Goal: Information Seeking & Learning: Compare options

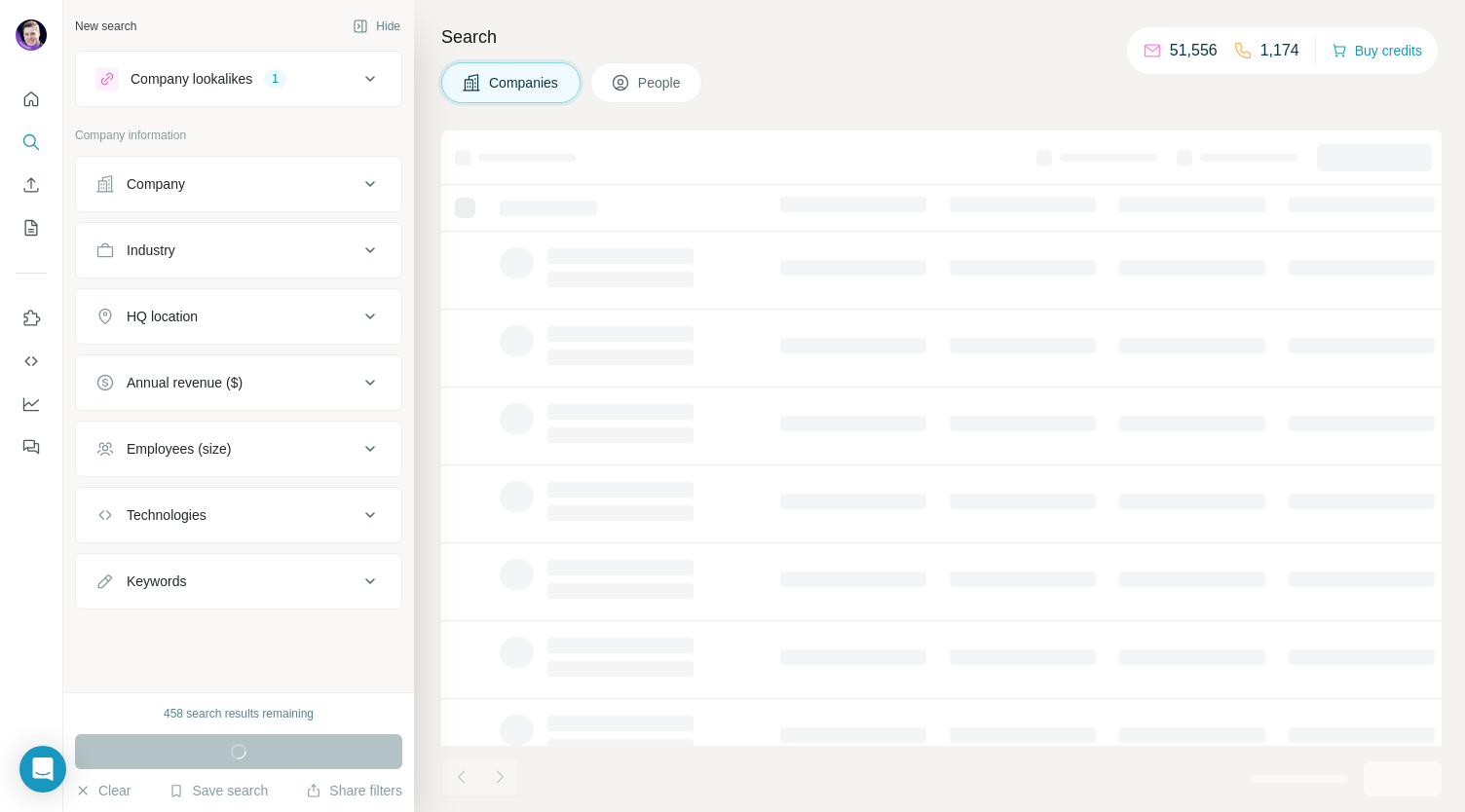
click at [226, 379] on div "Annual revenue ($)" at bounding box center [184, 382] width 116 height 20
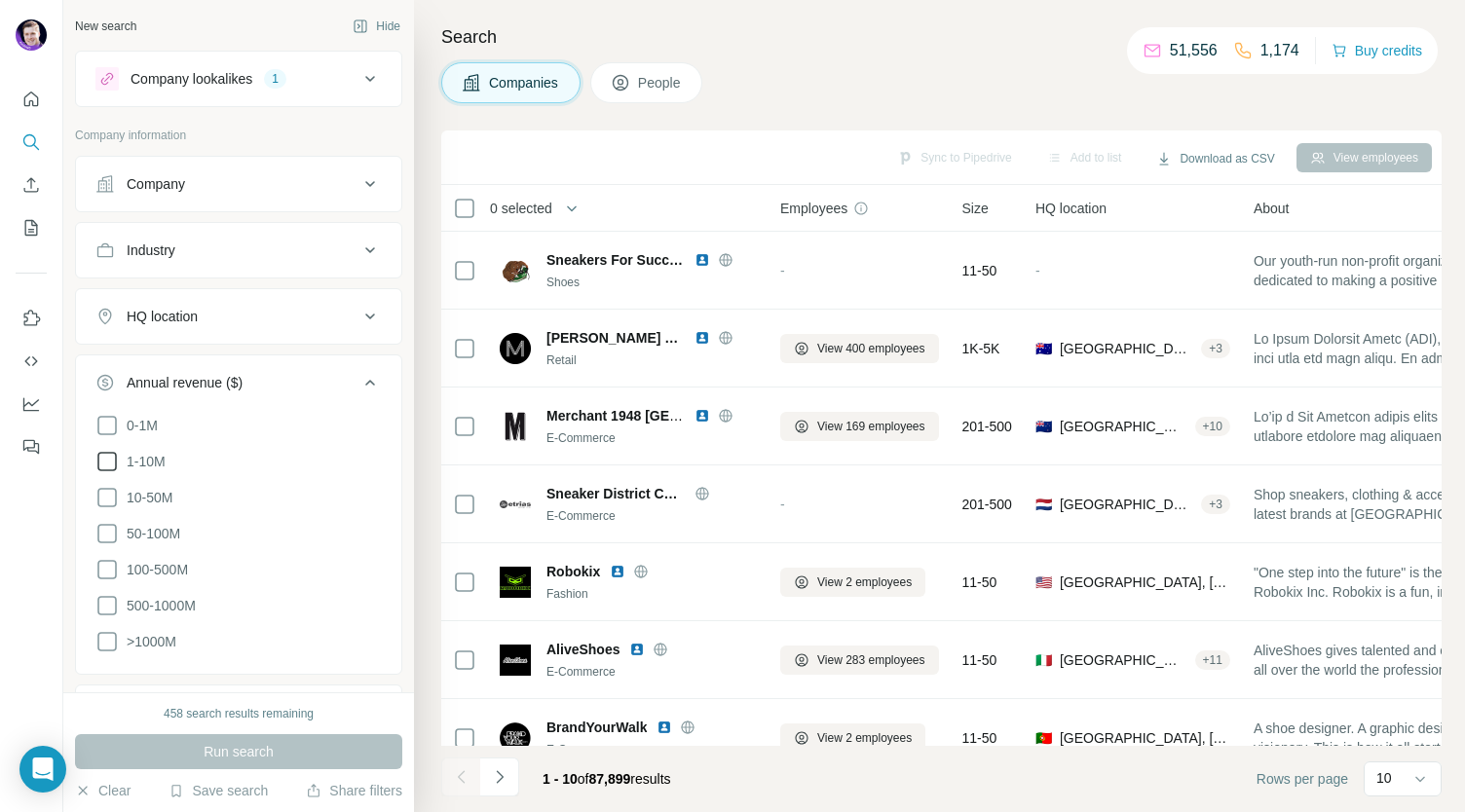
click at [113, 456] on icon at bounding box center [107, 461] width 24 height 24
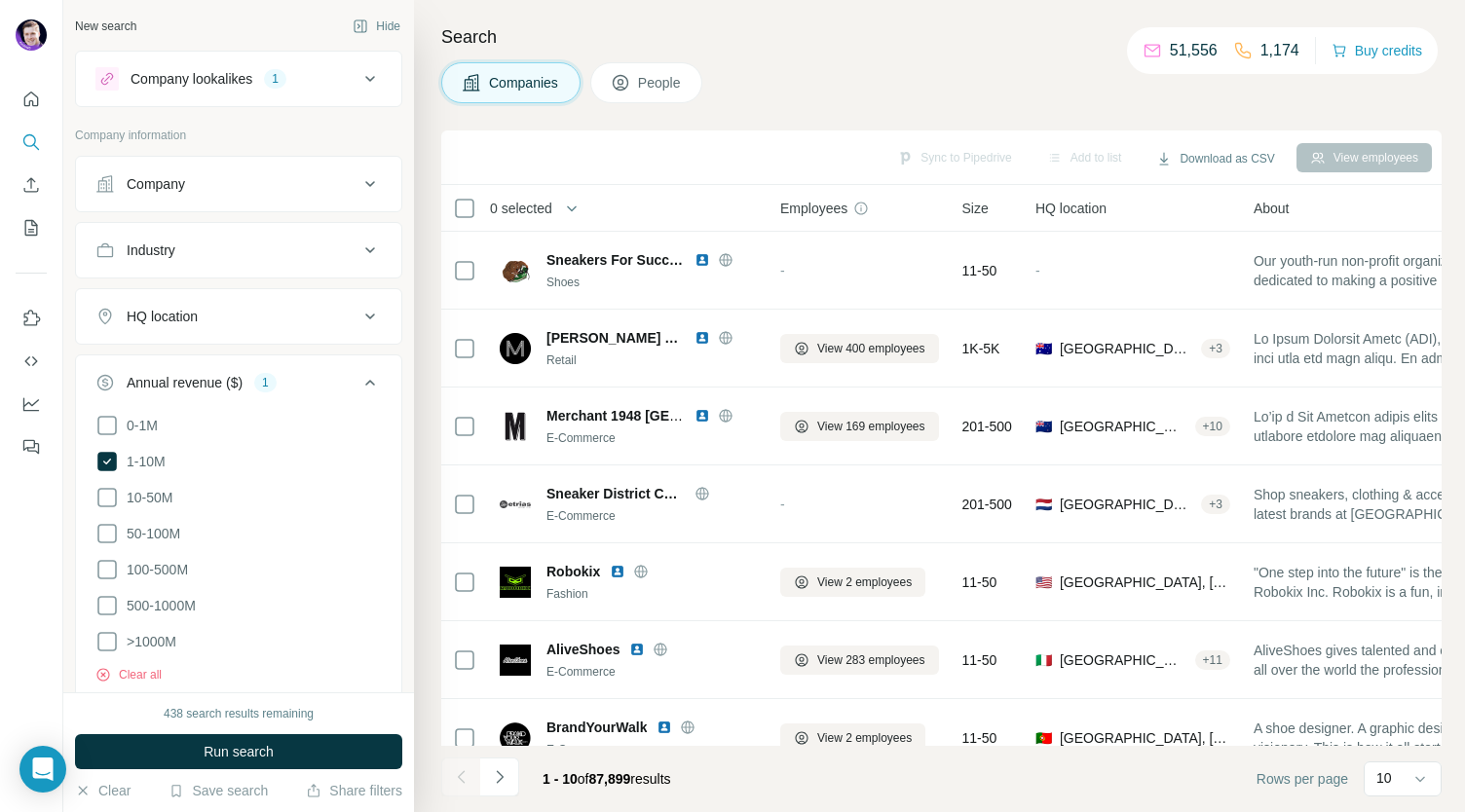
click at [112, 499] on icon at bounding box center [107, 498] width 24 height 24
click at [106, 456] on icon at bounding box center [107, 461] width 20 height 20
click at [109, 530] on icon at bounding box center [107, 533] width 24 height 24
click at [109, 567] on icon at bounding box center [107, 570] width 24 height 24
click at [104, 611] on icon at bounding box center [107, 606] width 24 height 24
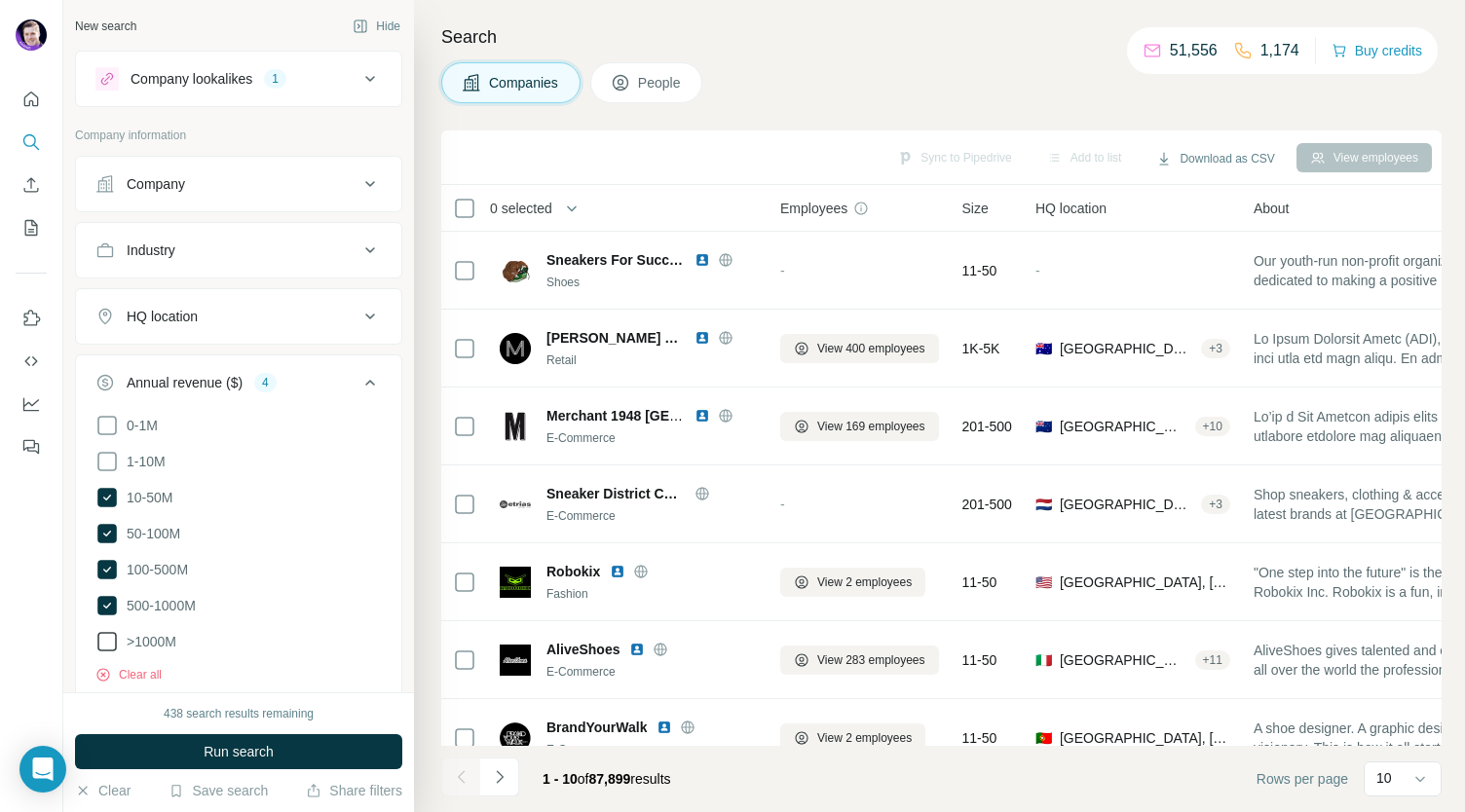
click at [105, 643] on icon at bounding box center [107, 642] width 24 height 24
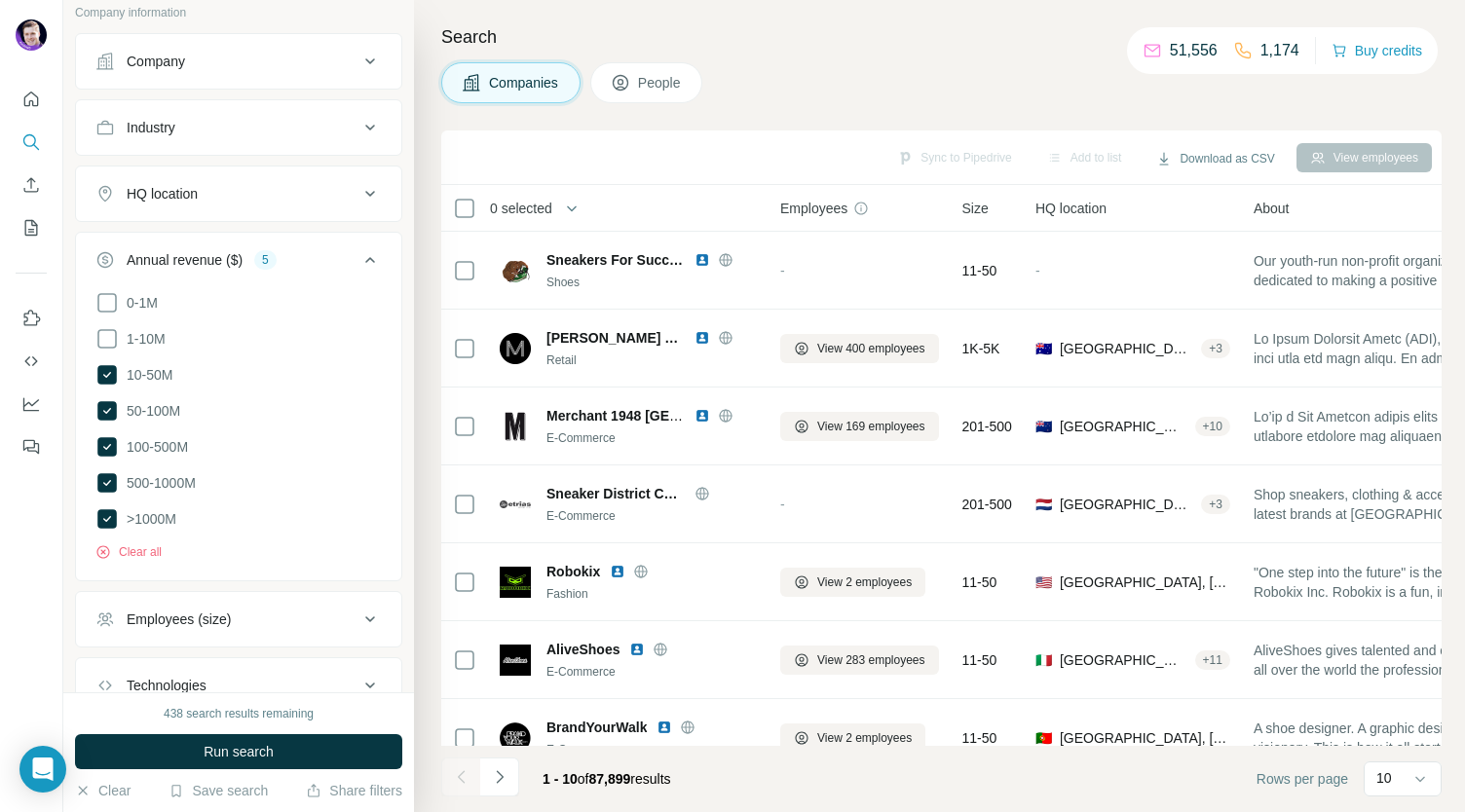
scroll to position [257, 0]
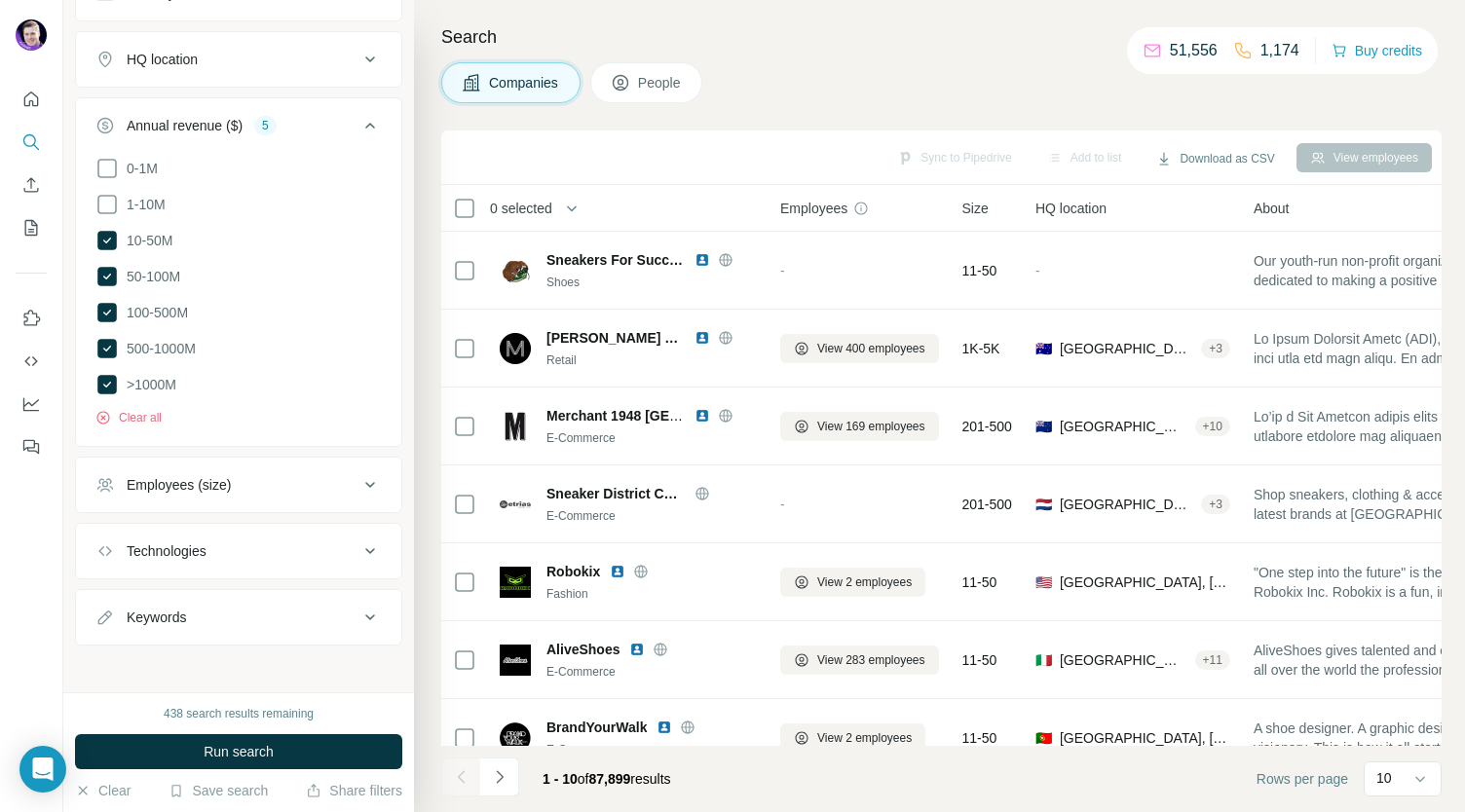
click at [216, 599] on button "Keywords" at bounding box center [239, 617] width 325 height 46
click at [146, 661] on input "text" at bounding box center [219, 666] width 247 height 35
type input "*********"
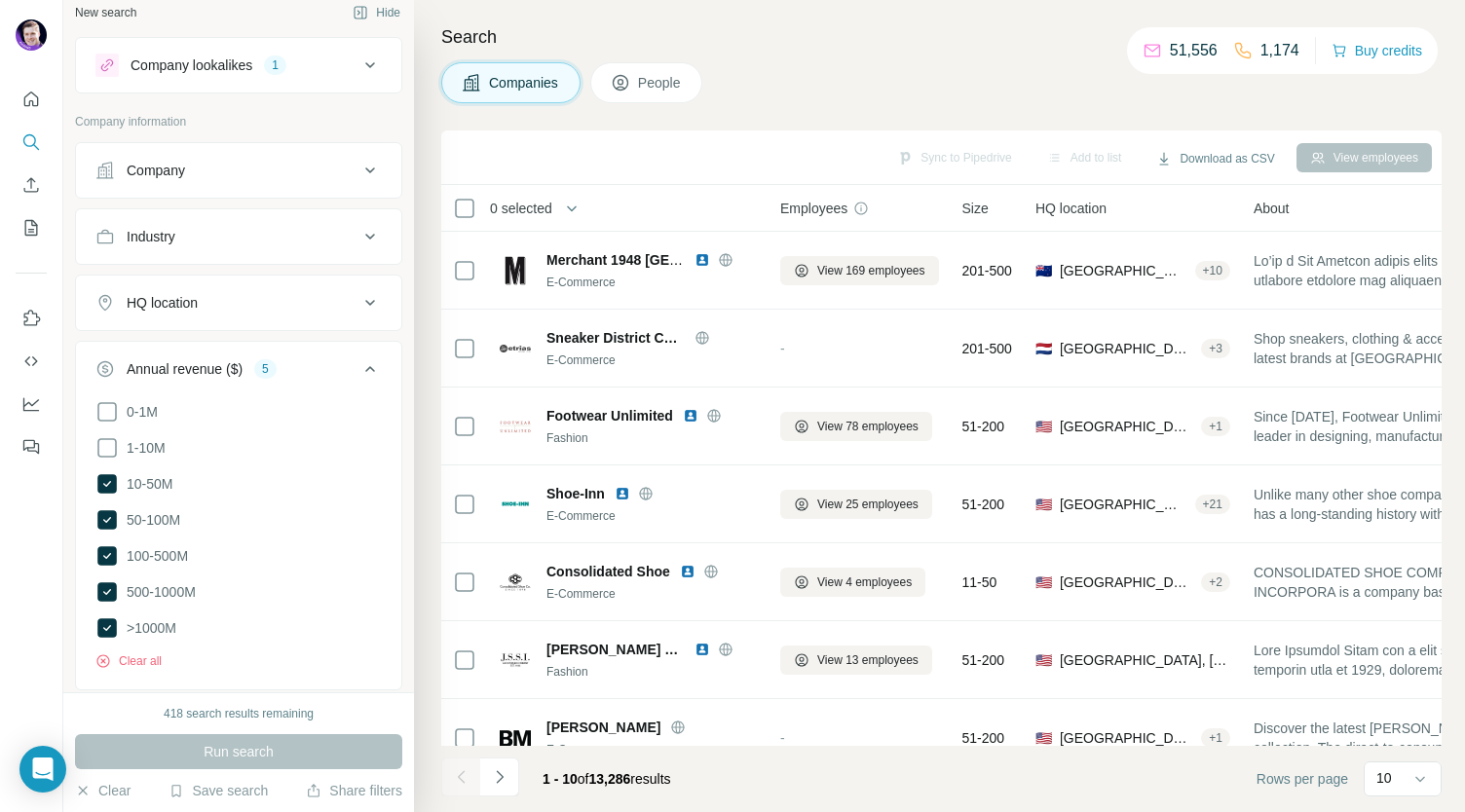
scroll to position [0, 0]
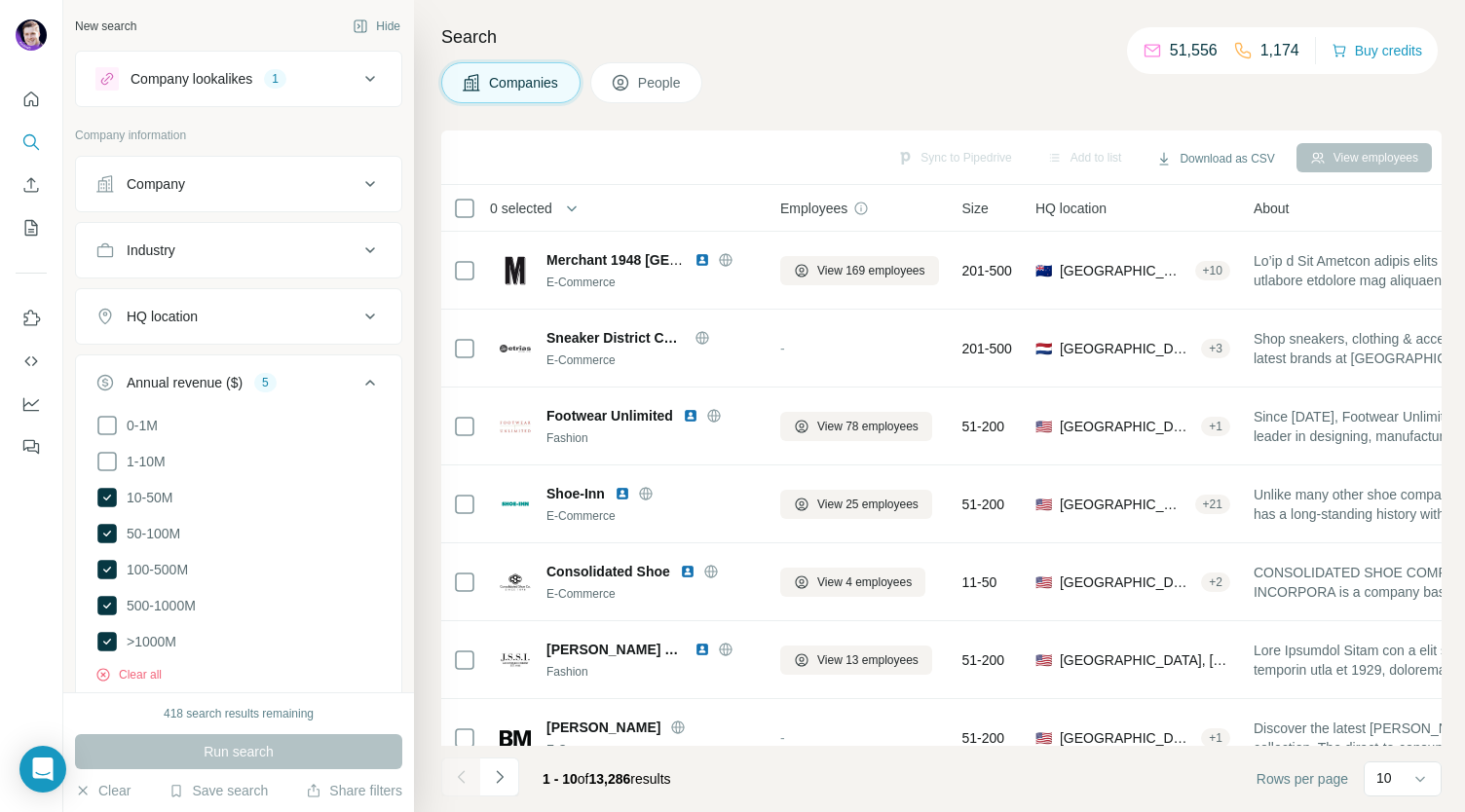
click at [359, 73] on icon at bounding box center [371, 79] width 24 height 24
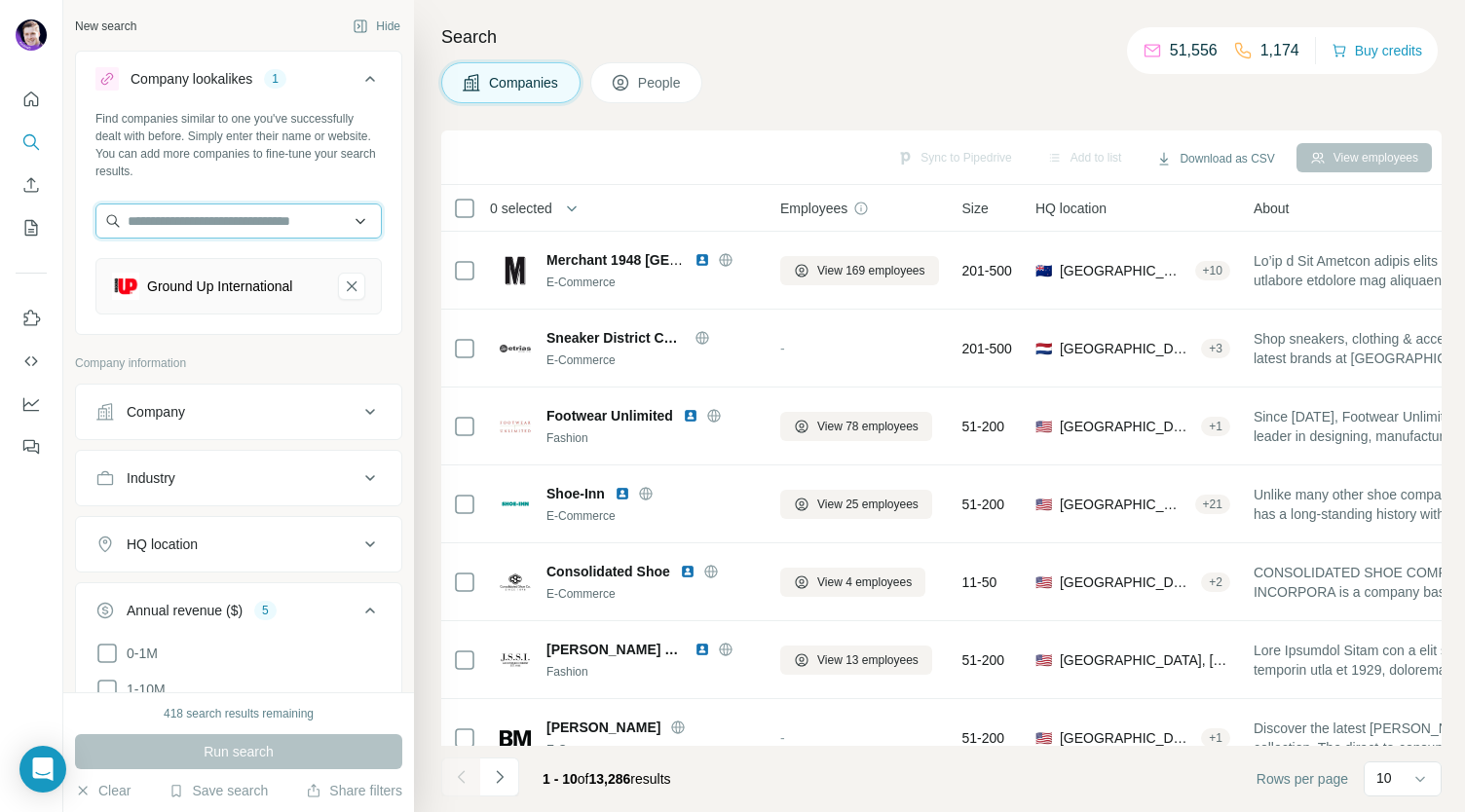
click at [230, 203] on input "text" at bounding box center [239, 221] width 286 height 35
click at [263, 174] on div "Find companies similar to one you've successfully dealt with before. Simply ent…" at bounding box center [239, 145] width 286 height 70
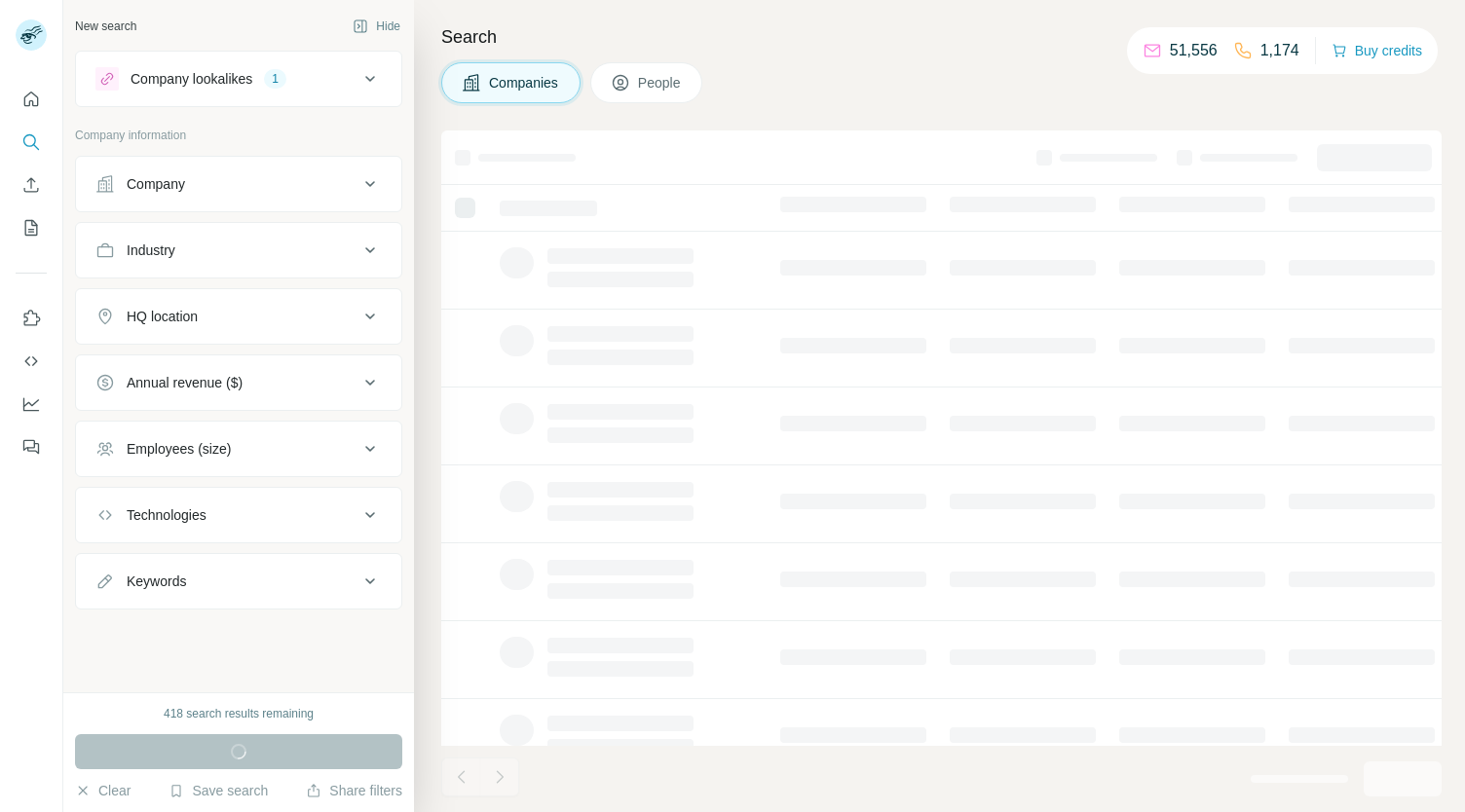
click at [372, 78] on icon at bounding box center [370, 79] width 10 height 6
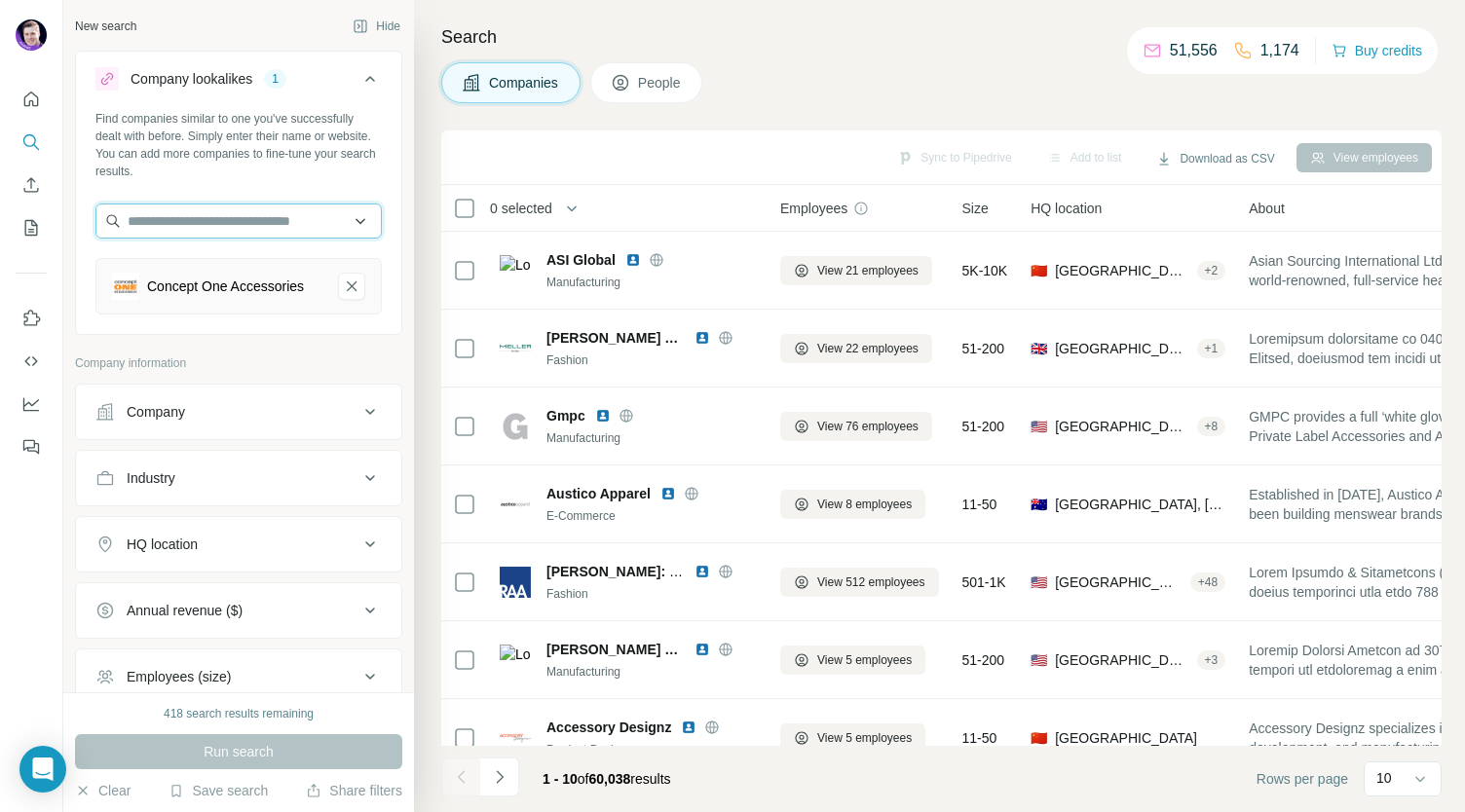
click at [224, 229] on input "text" at bounding box center [239, 221] width 286 height 35
click at [238, 137] on div "Find companies similar to one you've successfully dealt with before. Simply ent…" at bounding box center [239, 145] width 286 height 70
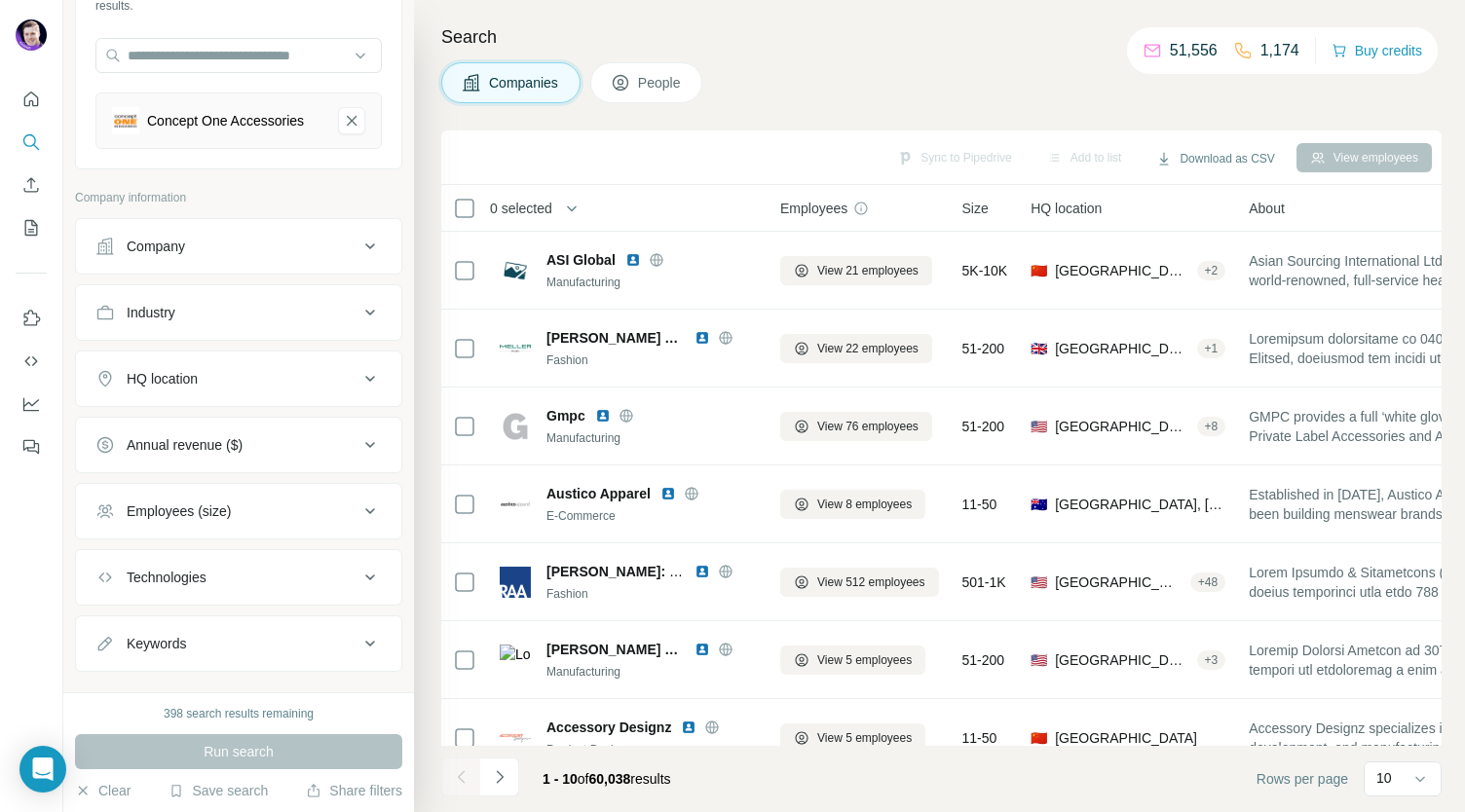
scroll to position [193, 0]
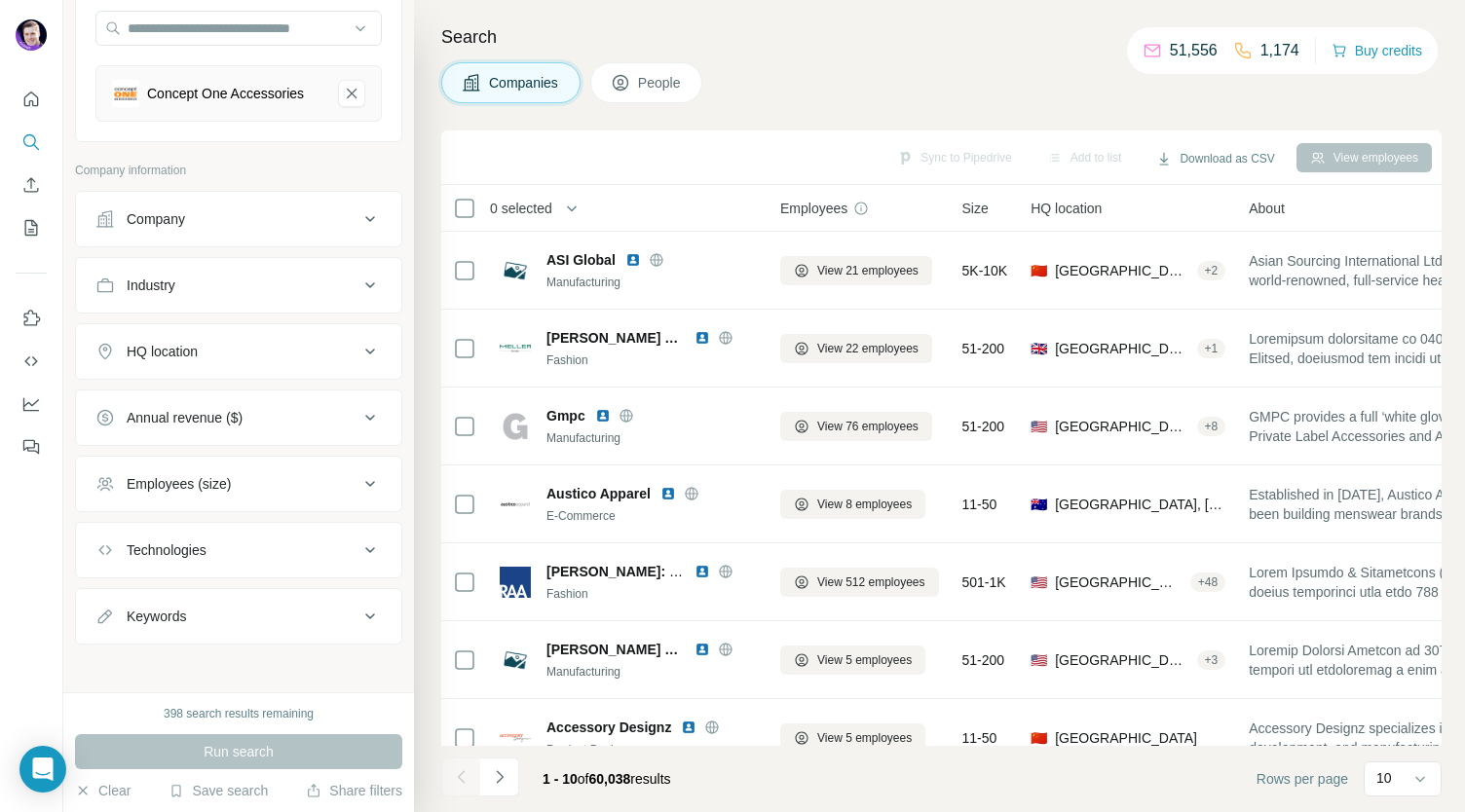
click at [203, 394] on button "Annual revenue ($)" at bounding box center [239, 417] width 325 height 46
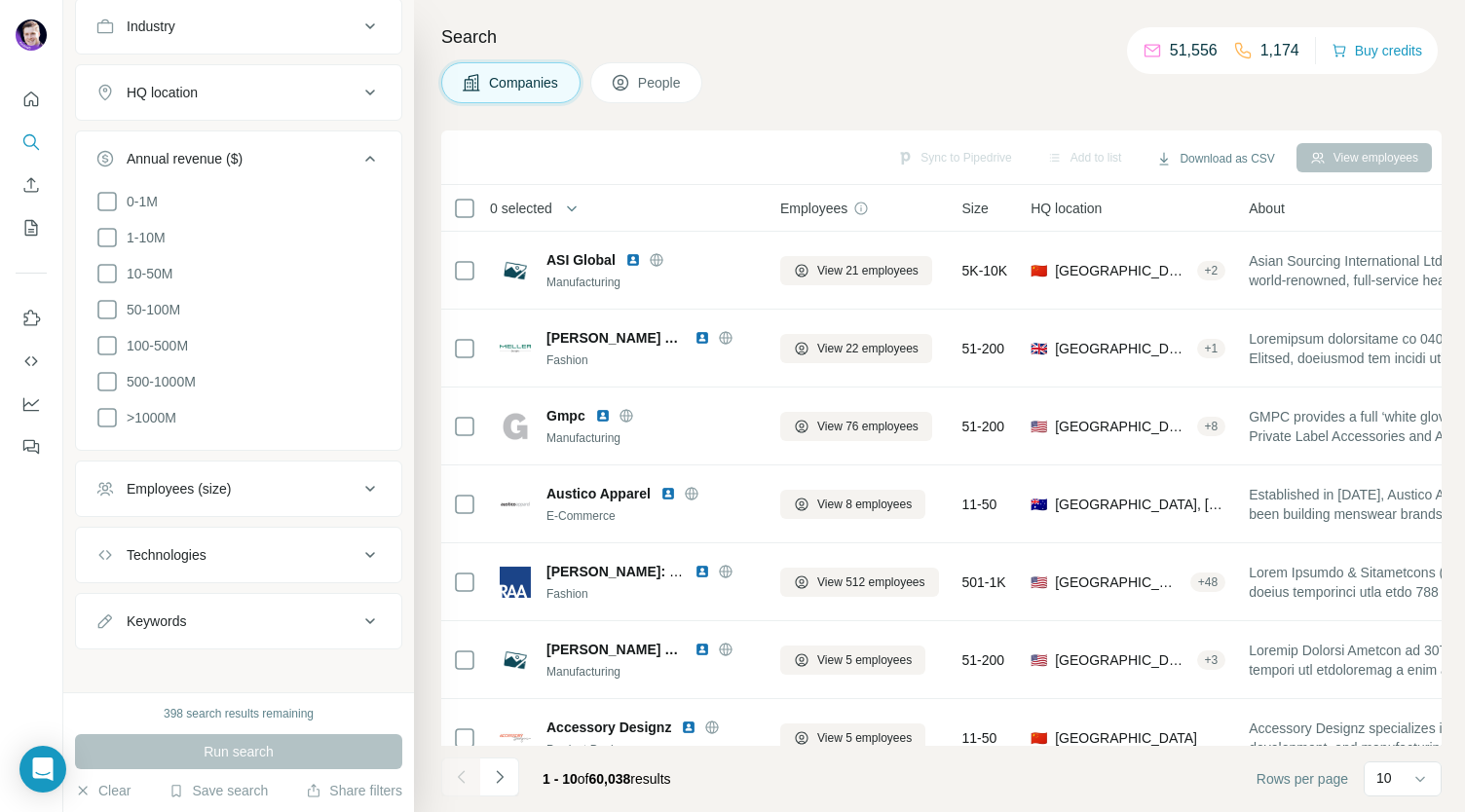
scroll to position [454, 0]
click at [106, 261] on icon at bounding box center [107, 271] width 24 height 24
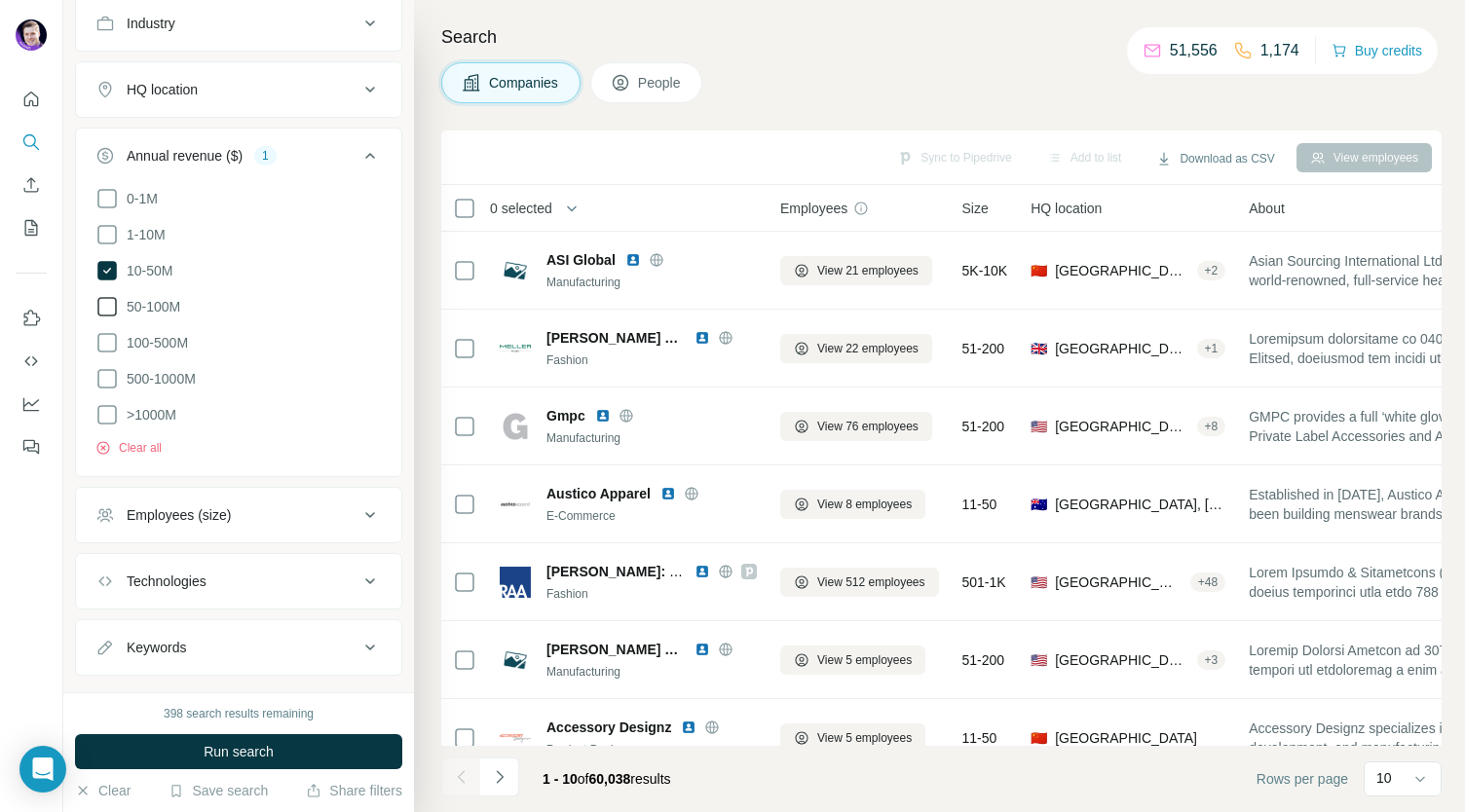
click at [117, 300] on icon at bounding box center [107, 306] width 24 height 24
click at [106, 333] on icon at bounding box center [107, 343] width 24 height 24
click at [109, 381] on icon at bounding box center [107, 378] width 20 height 20
click at [107, 407] on icon at bounding box center [107, 415] width 24 height 24
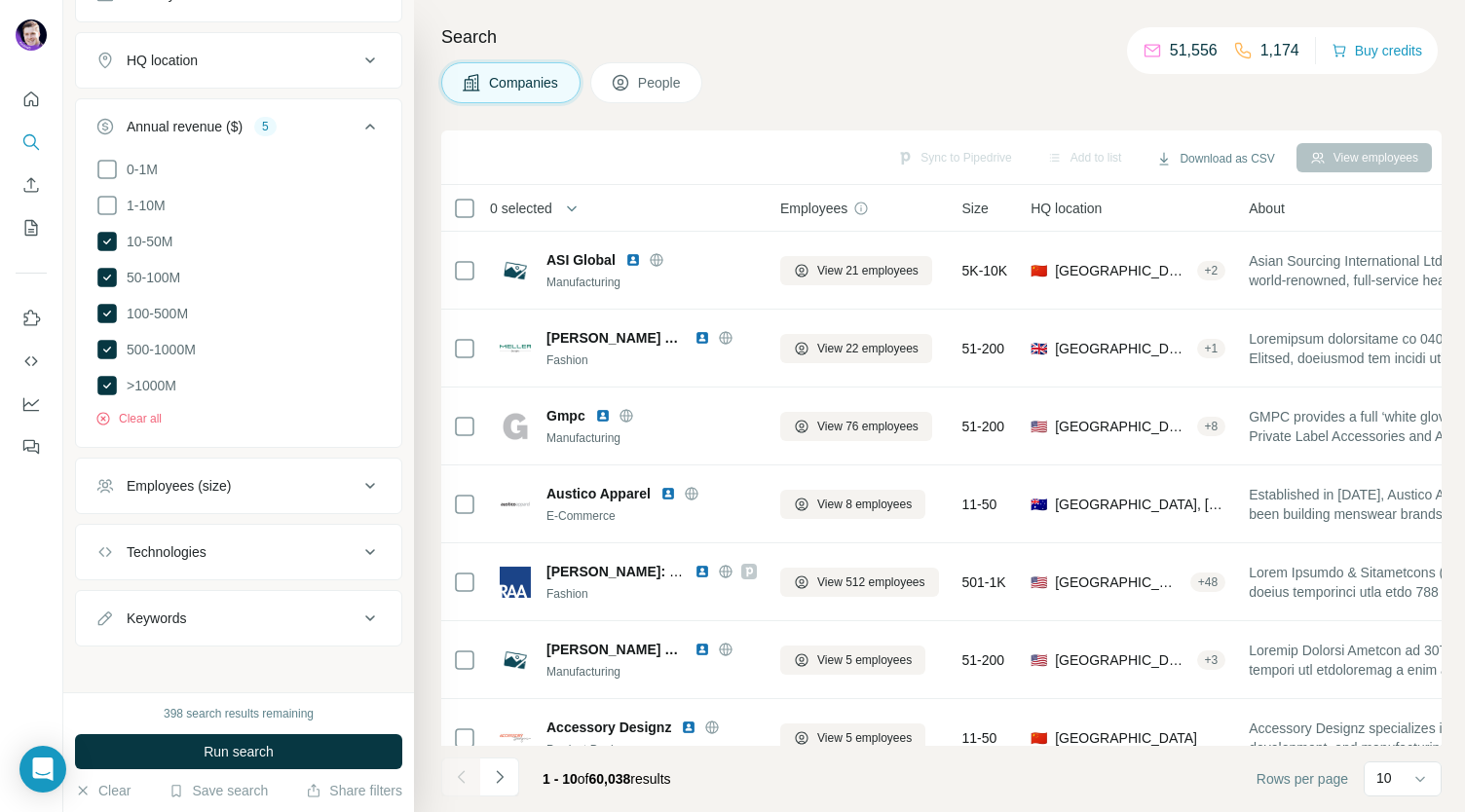
click at [204, 615] on div "Keywords" at bounding box center [227, 618] width 263 height 20
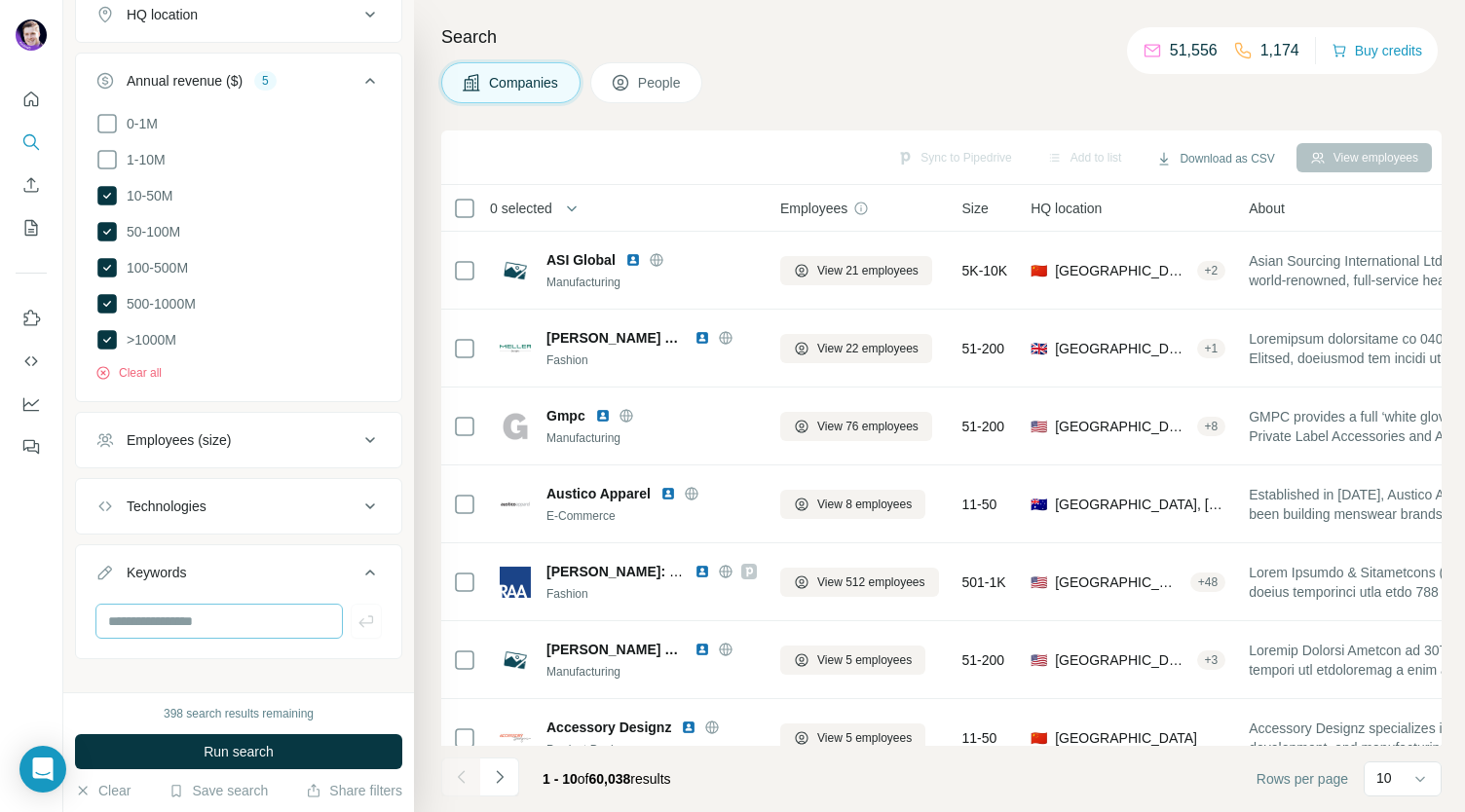
scroll to position [542, 0]
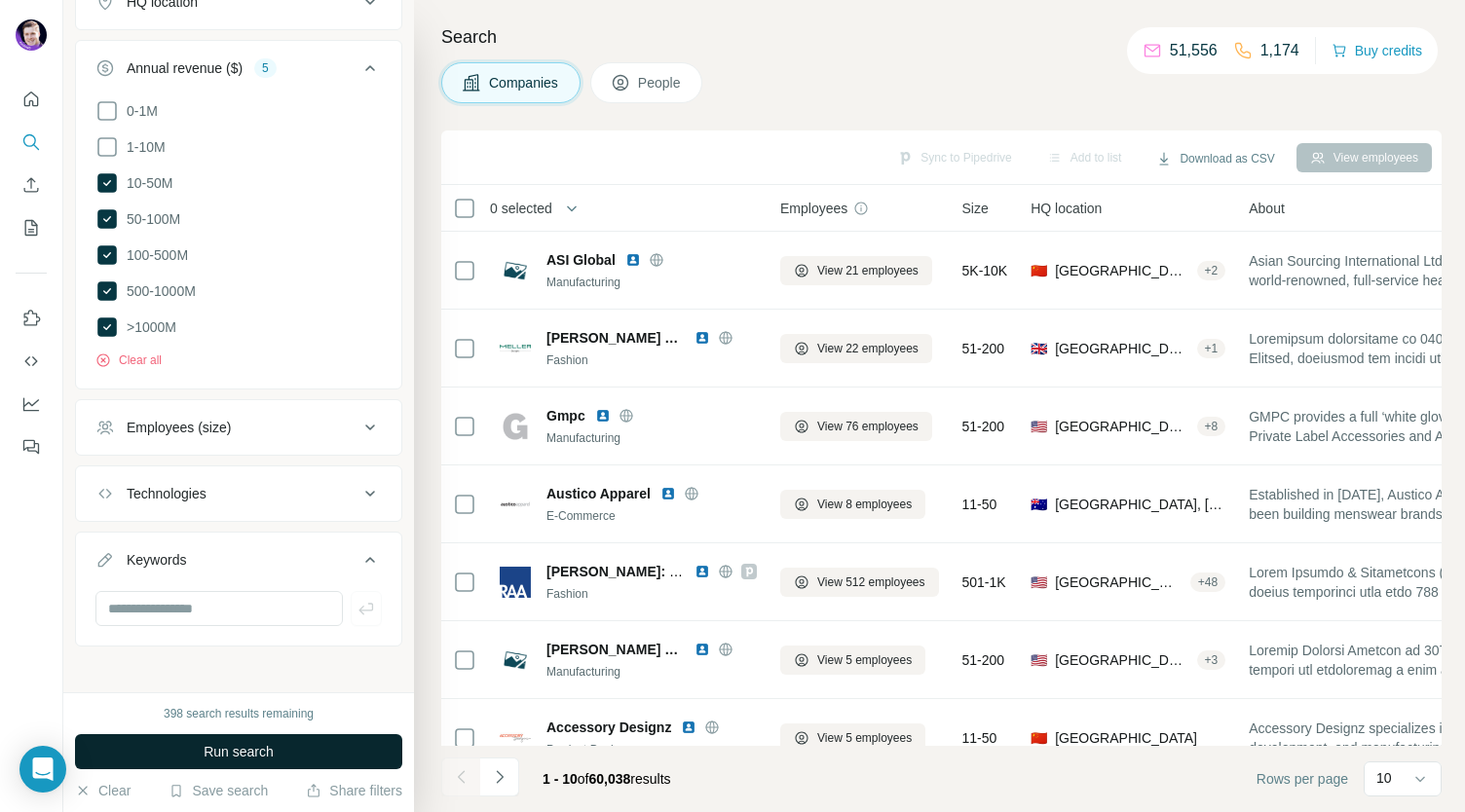
click at [223, 762] on button "Run search" at bounding box center [239, 752] width 327 height 35
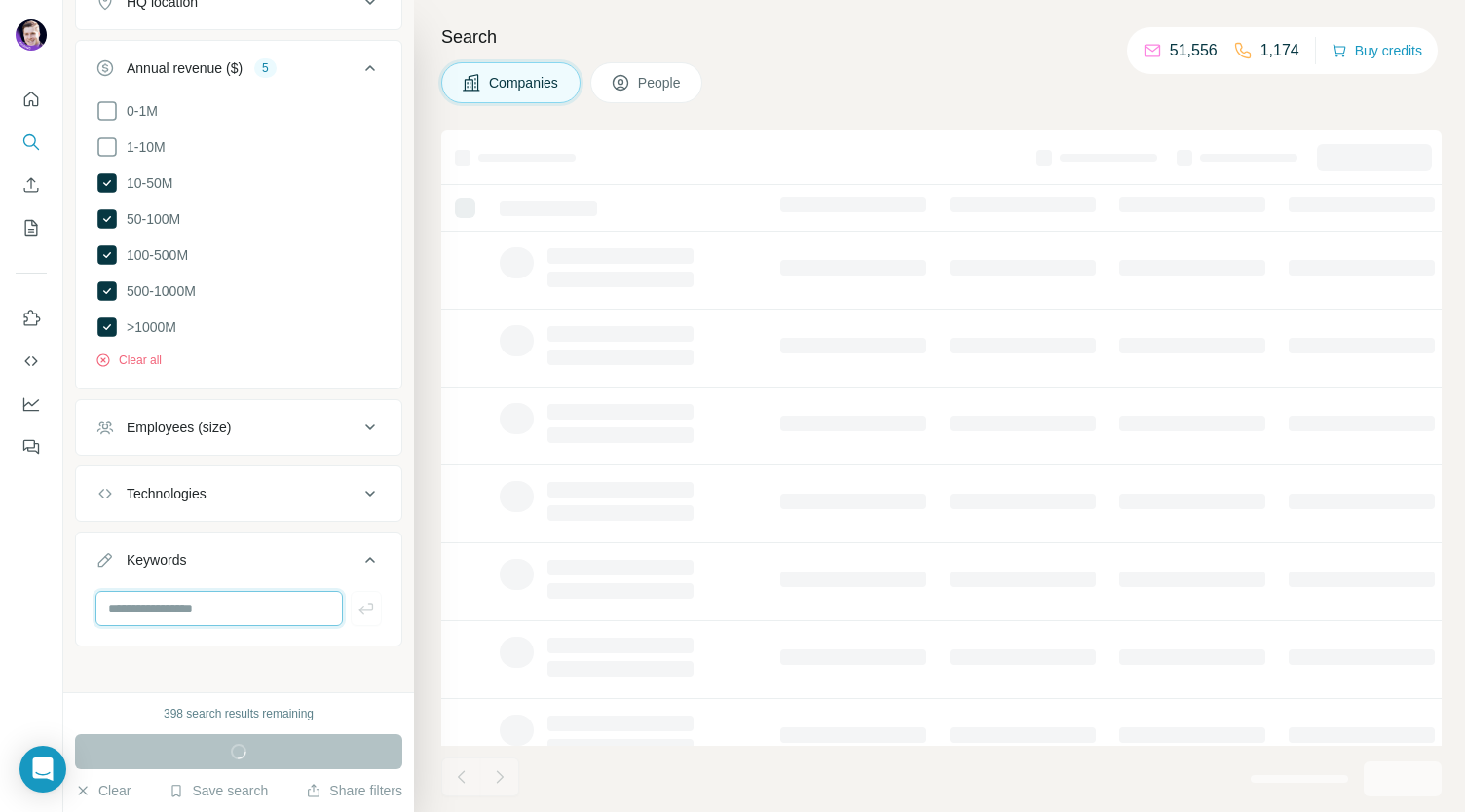
click at [201, 600] on input "text" at bounding box center [219, 609] width 247 height 35
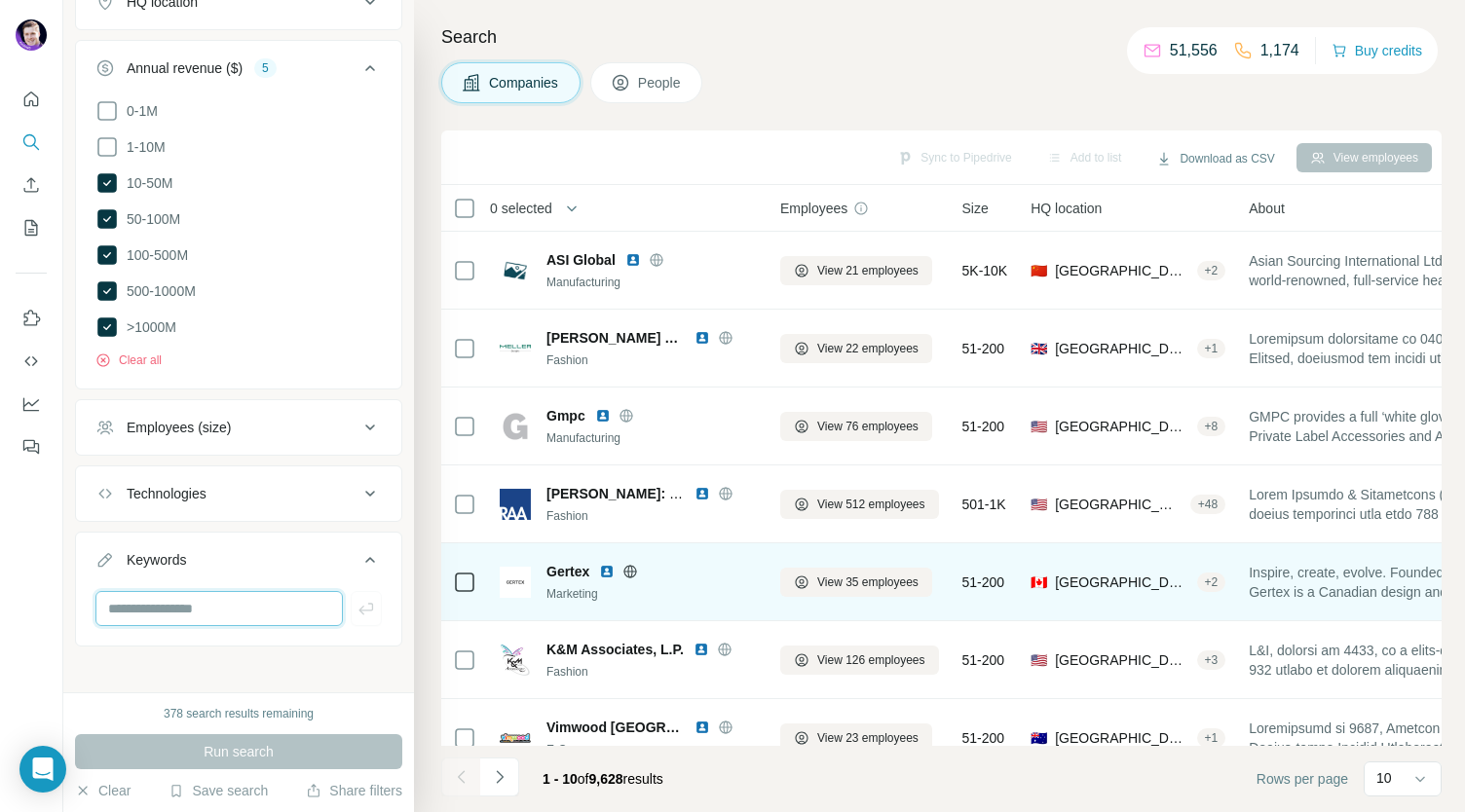
scroll to position [274, 0]
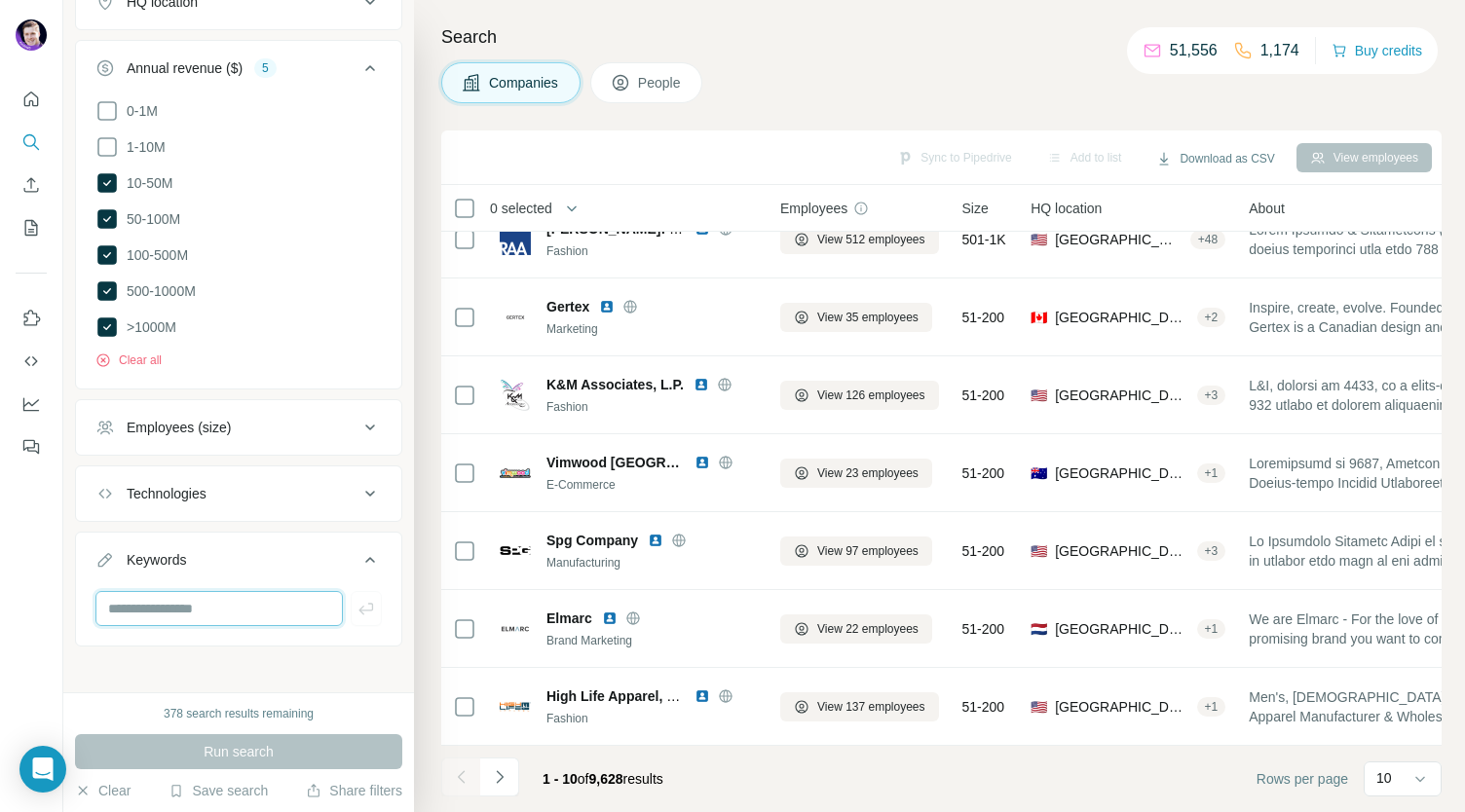
click at [172, 591] on input "text" at bounding box center [219, 609] width 247 height 35
type input "*******"
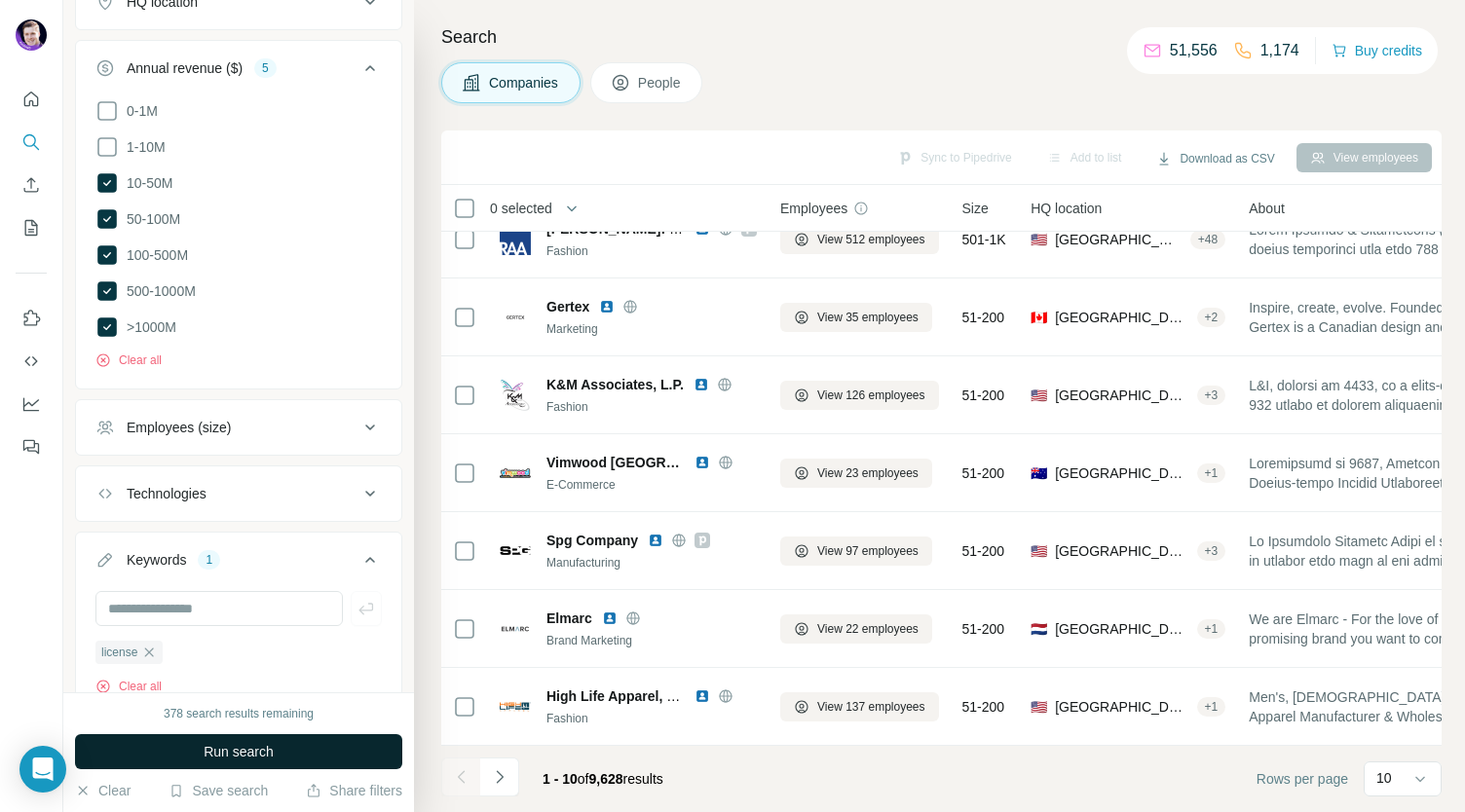
click at [214, 759] on span "Run search" at bounding box center [238, 752] width 70 height 20
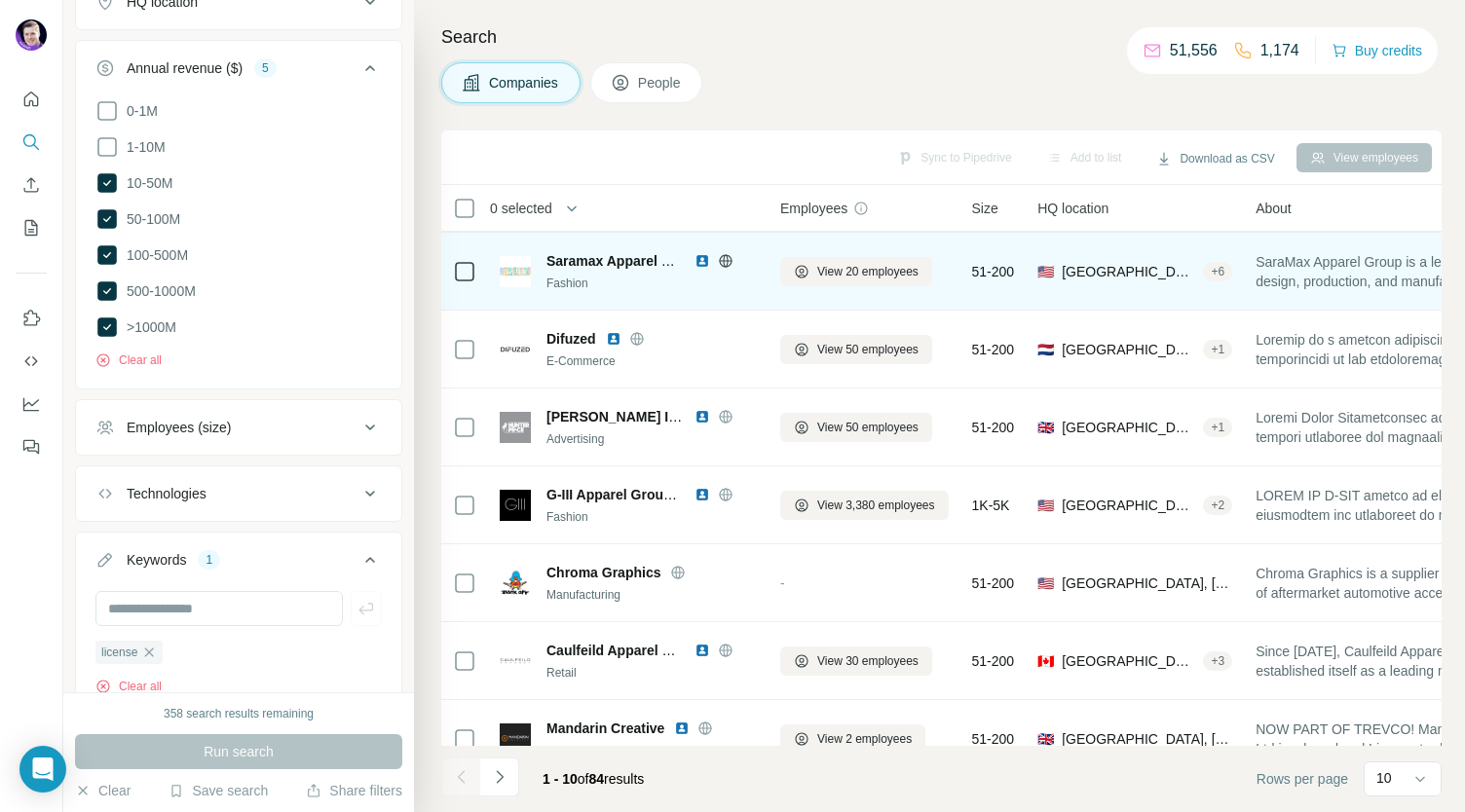
scroll to position [274, 0]
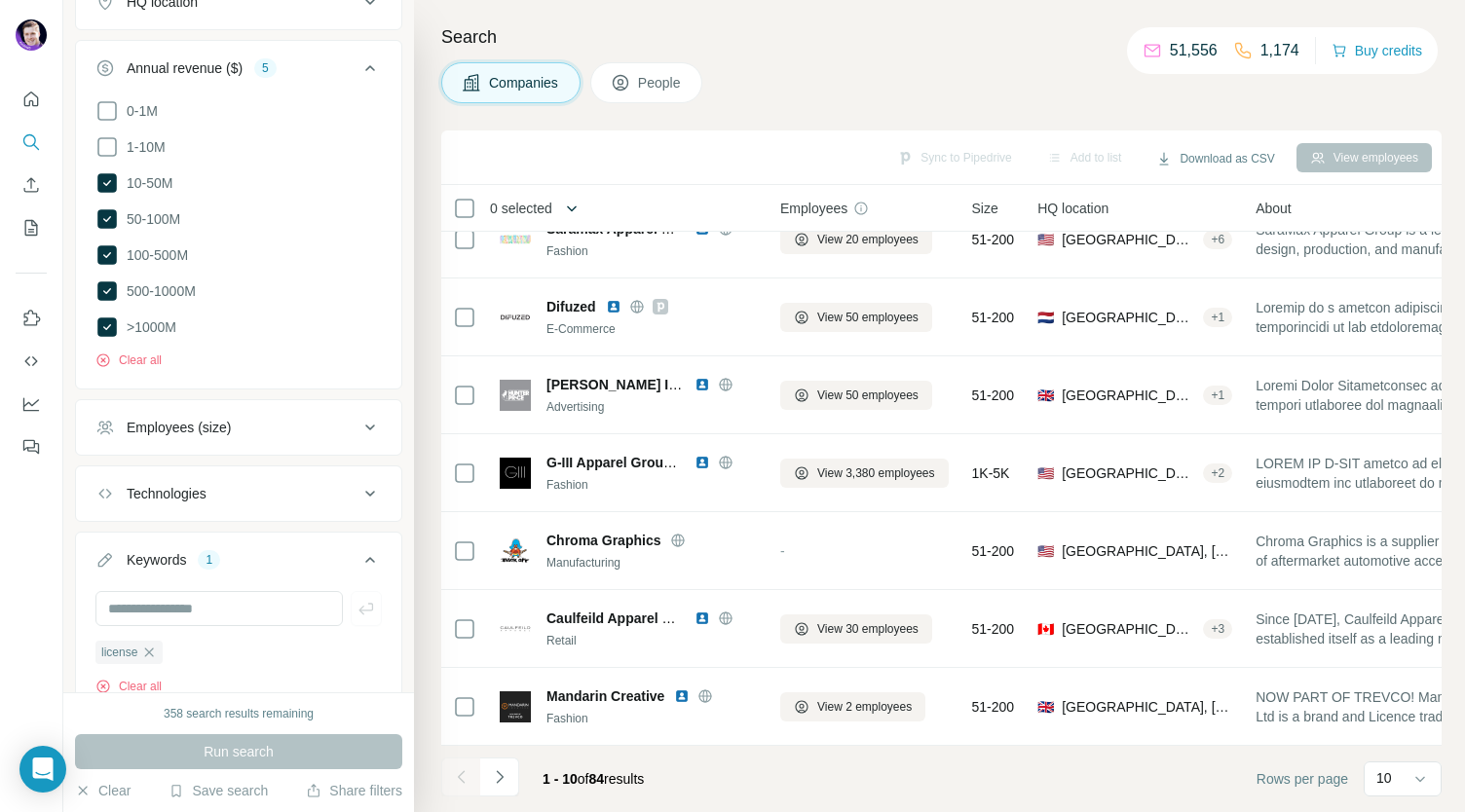
click at [573, 205] on icon "button" at bounding box center [572, 209] width 20 height 20
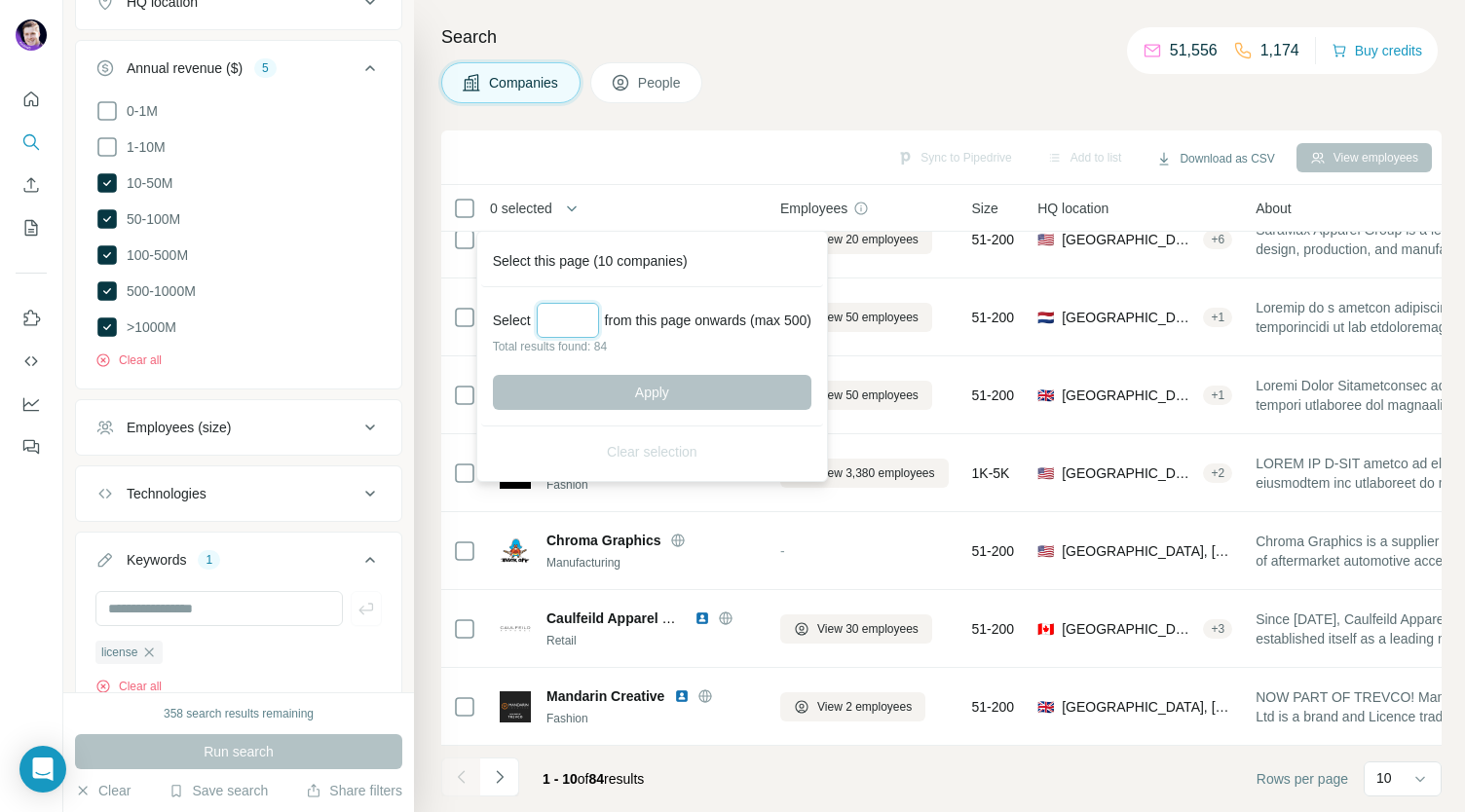
click at [566, 315] on input "Select a number (up to 500)" at bounding box center [567, 320] width 62 height 35
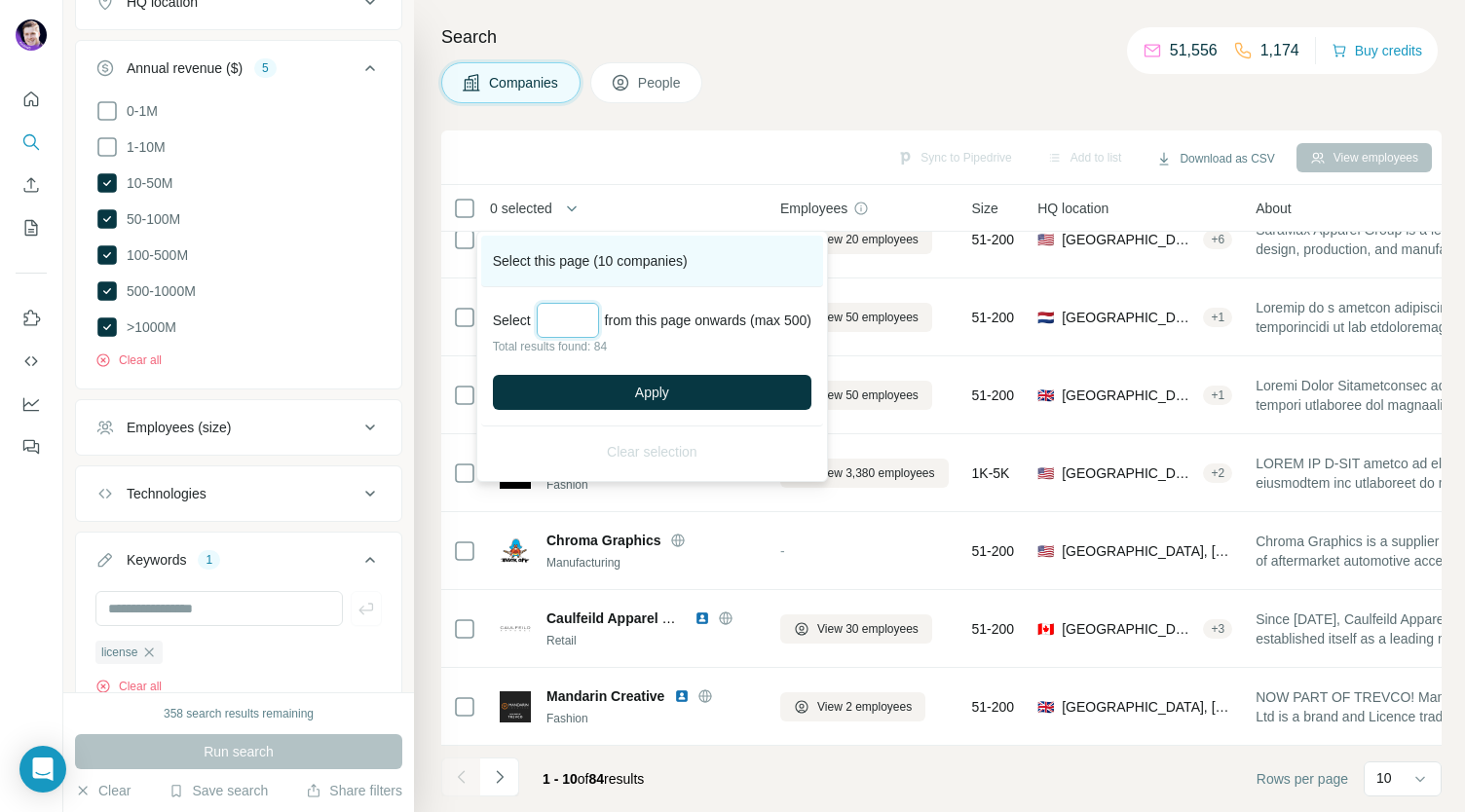
type input "*"
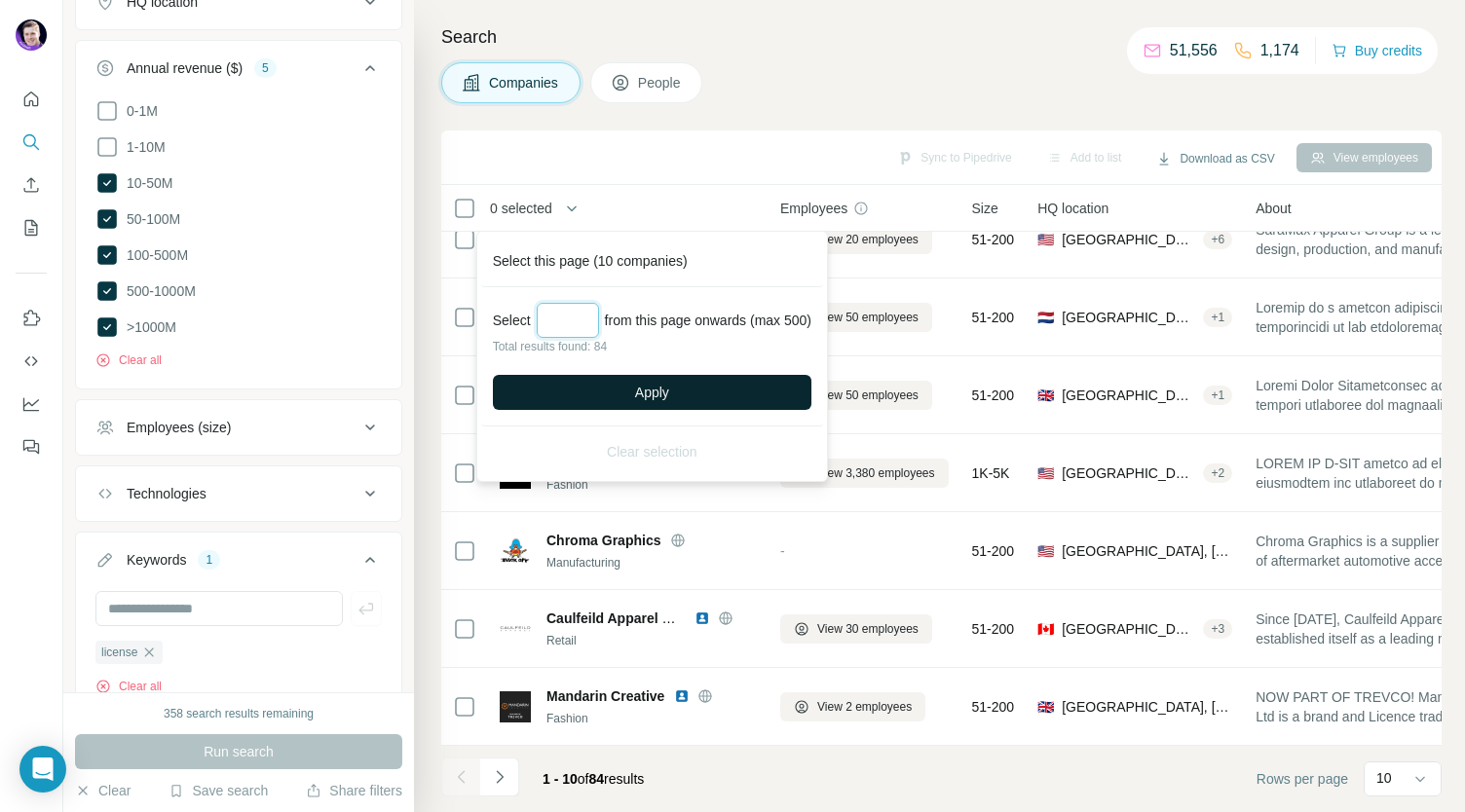
type input "**"
click at [612, 378] on button "Apply" at bounding box center [652, 392] width 318 height 35
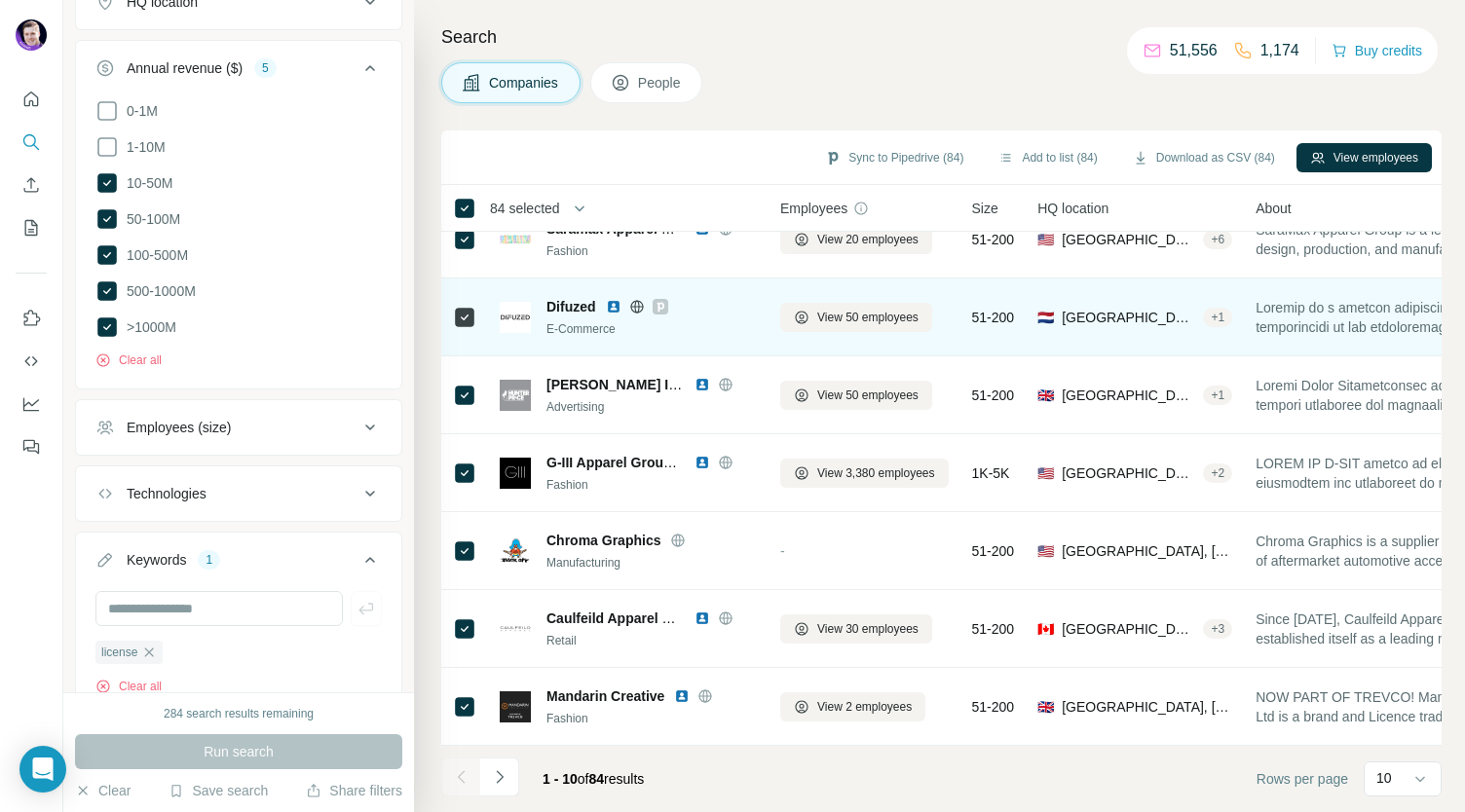
click at [611, 302] on img at bounding box center [613, 306] width 16 height 16
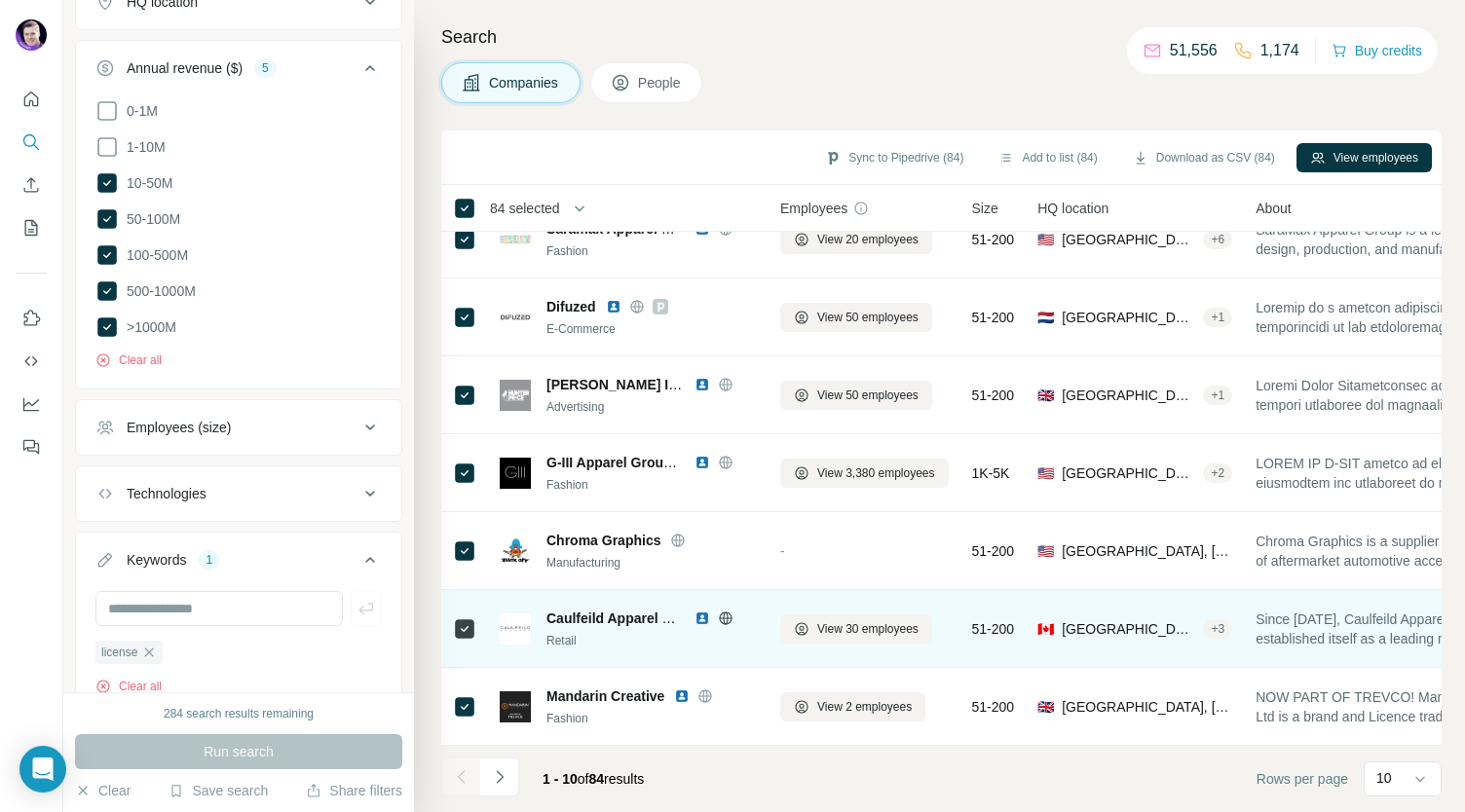
click at [700, 611] on img at bounding box center [702, 618] width 16 height 16
